Goal: Navigation & Orientation: Find specific page/section

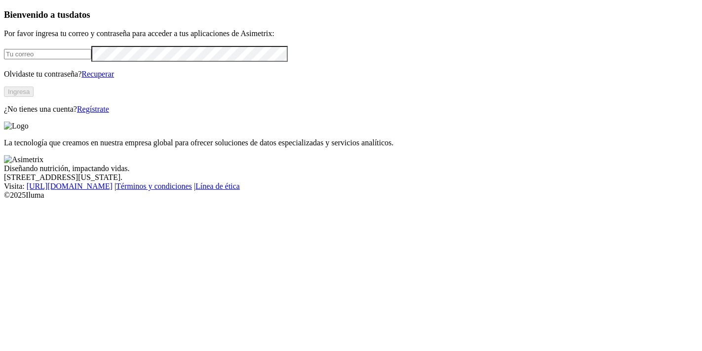
type input "andres.castano.barreto@premexcorp.com"
click at [34, 97] on button "Ingresa" at bounding box center [19, 91] width 30 height 10
